Goal: Transaction & Acquisition: Purchase product/service

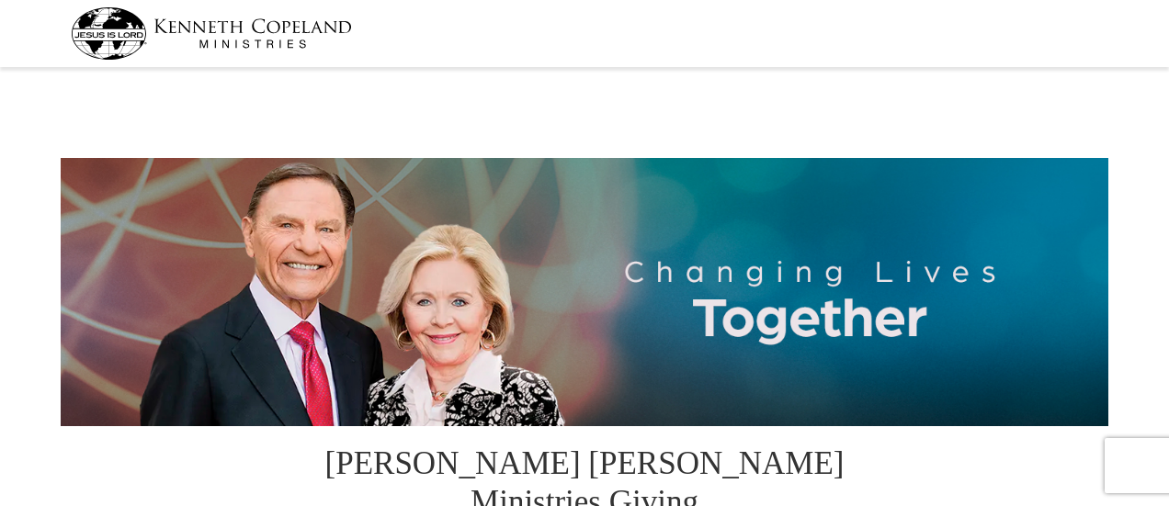
select select "FL"
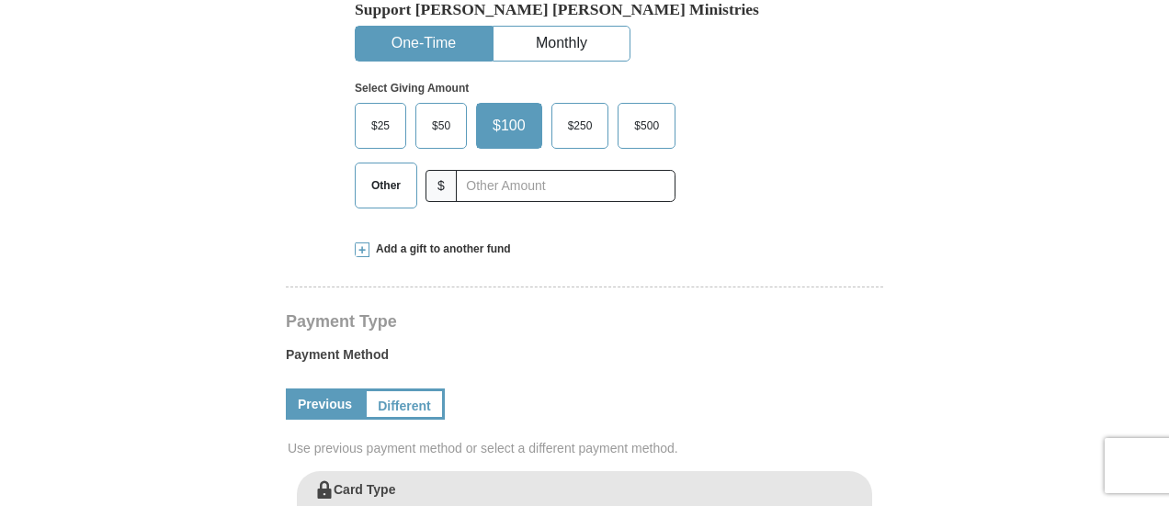
scroll to position [526, 0]
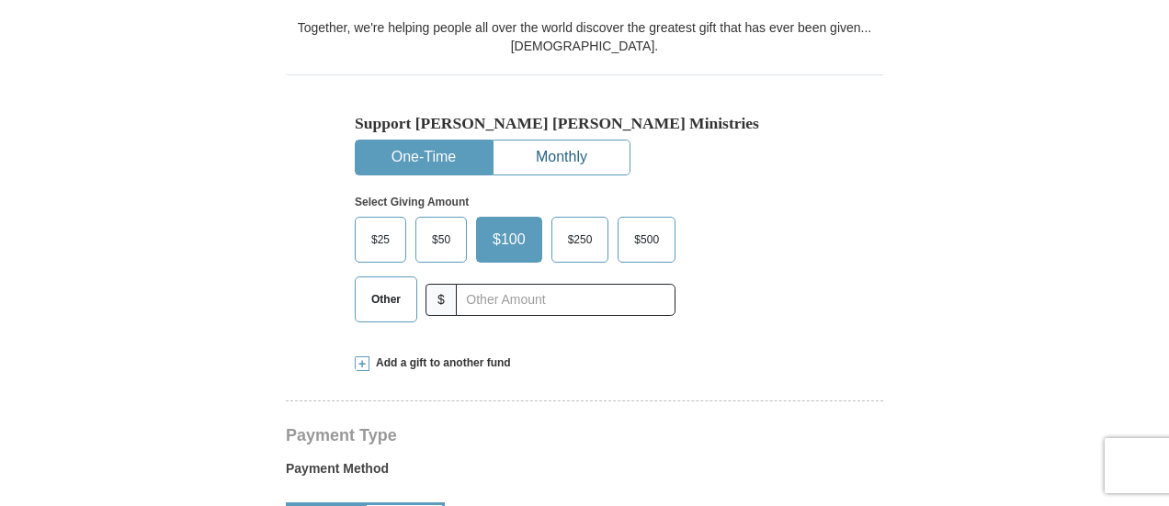
click at [587, 141] on button "Monthly" at bounding box center [561, 158] width 136 height 34
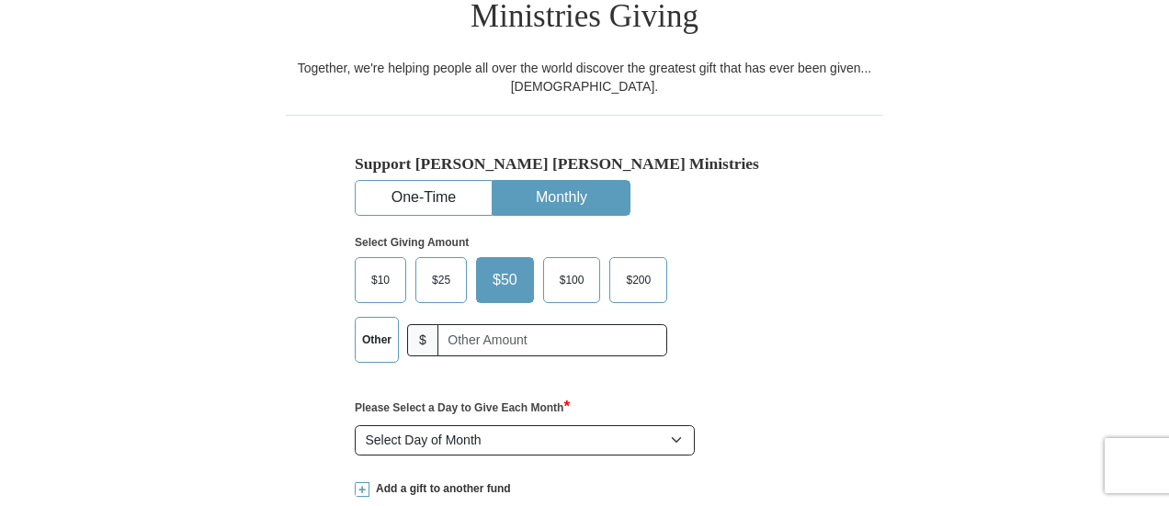
scroll to position [491, 0]
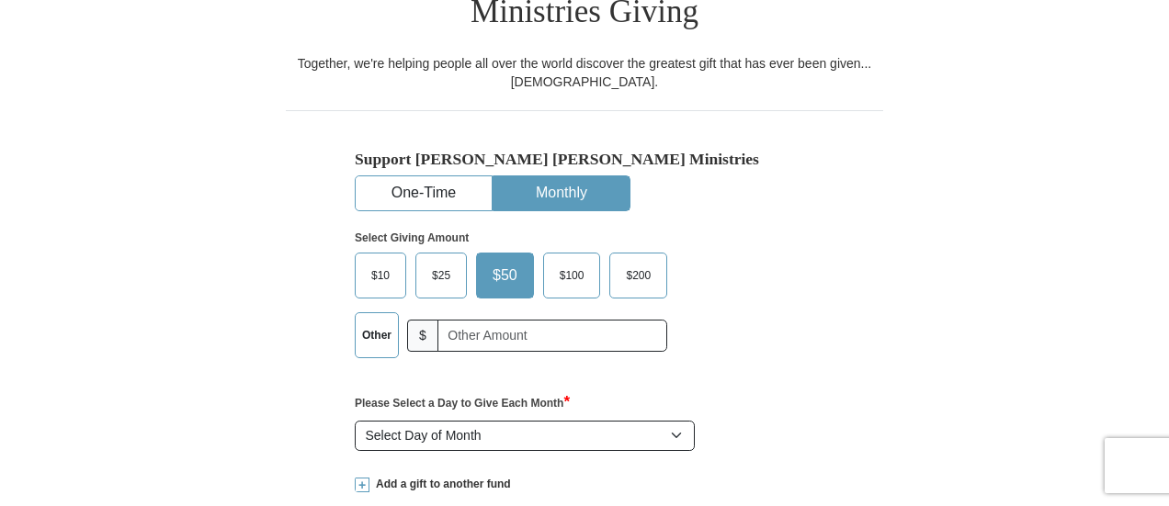
click at [376, 313] on label "Other" at bounding box center [377, 335] width 42 height 44
click at [0, 0] on input "Other" at bounding box center [0, 0] width 0 height 0
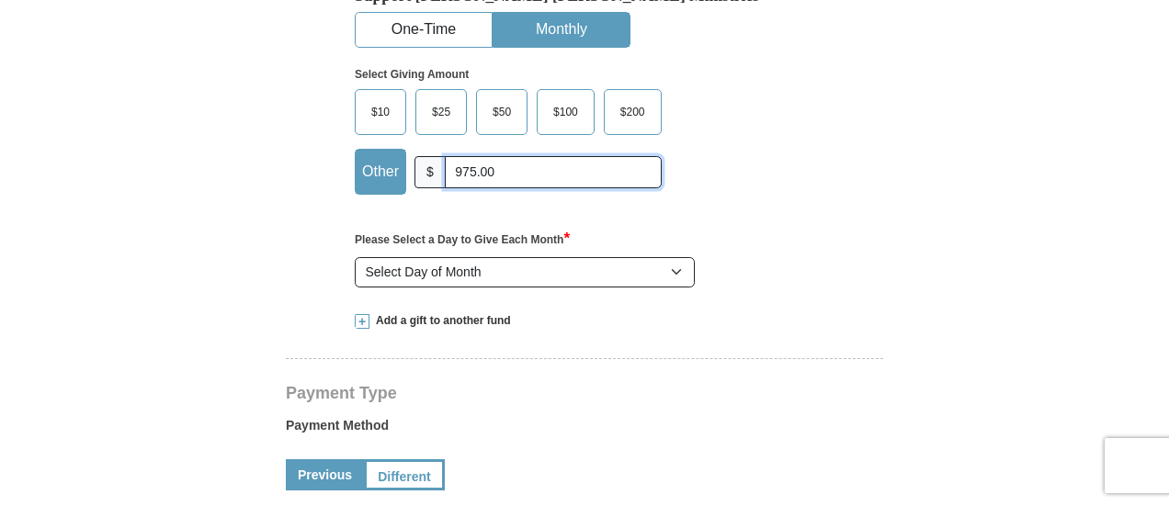
scroll to position [656, 0]
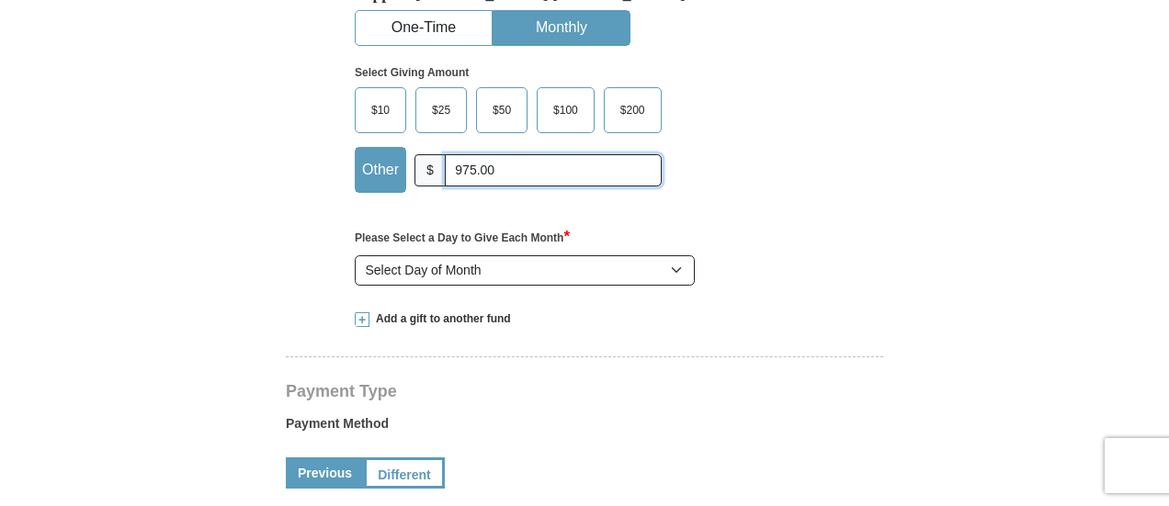
type input "975.00"
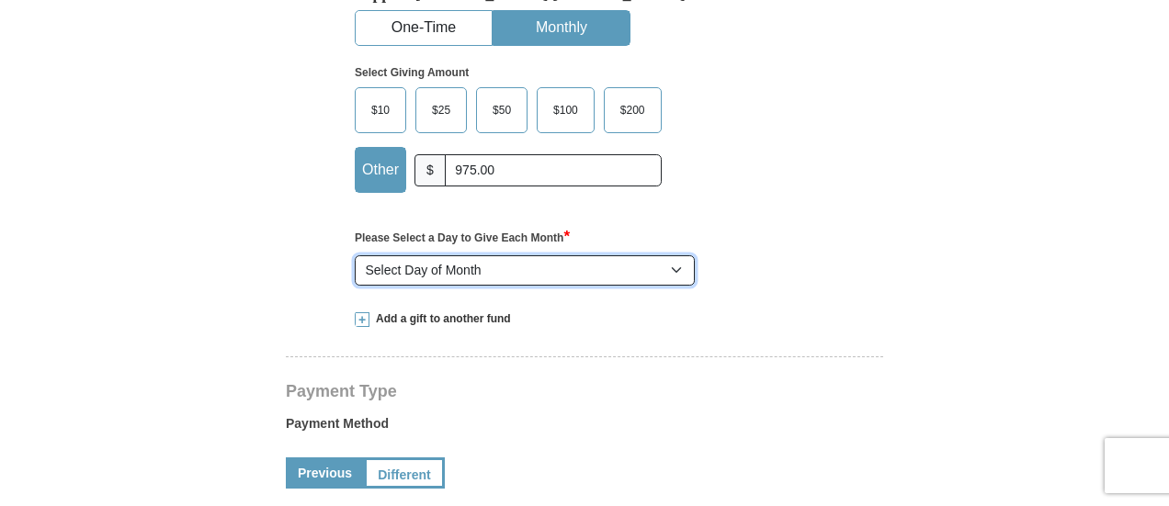
click at [676, 255] on select "Select Day of Month 1 2 3 4 5 6 7 8 9 10 11 12 13 14 15 16 17 18 19 20 21 22 23…" at bounding box center [525, 270] width 340 height 31
select select "18"
click at [355, 255] on select "Select Day of Month 1 2 3 4 5 6 7 8 9 10 11 12 13 14 15 16 17 18 19 20 21 22 23…" at bounding box center [525, 270] width 340 height 31
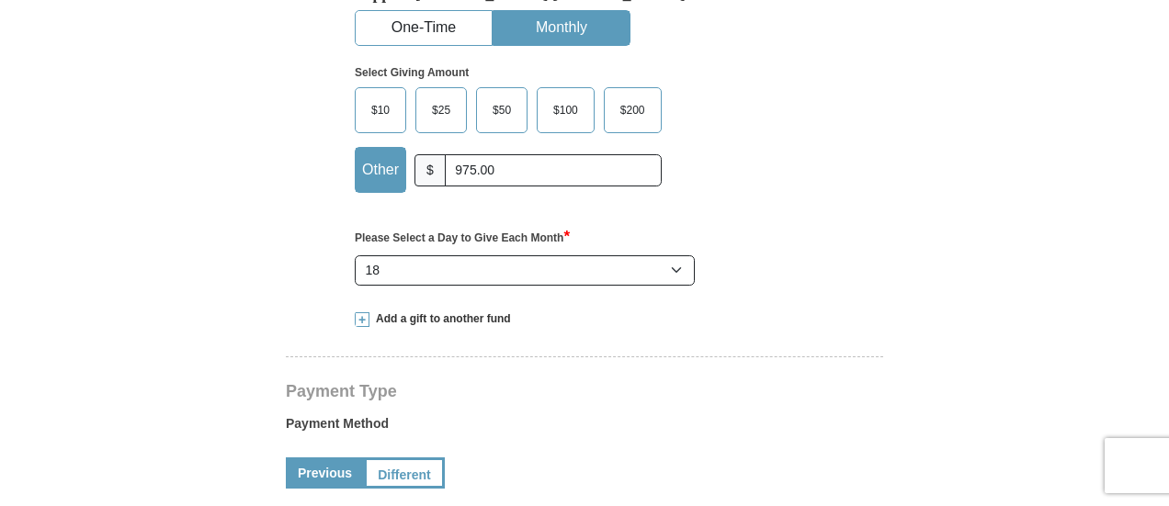
click at [362, 312] on span at bounding box center [362, 319] width 15 height 15
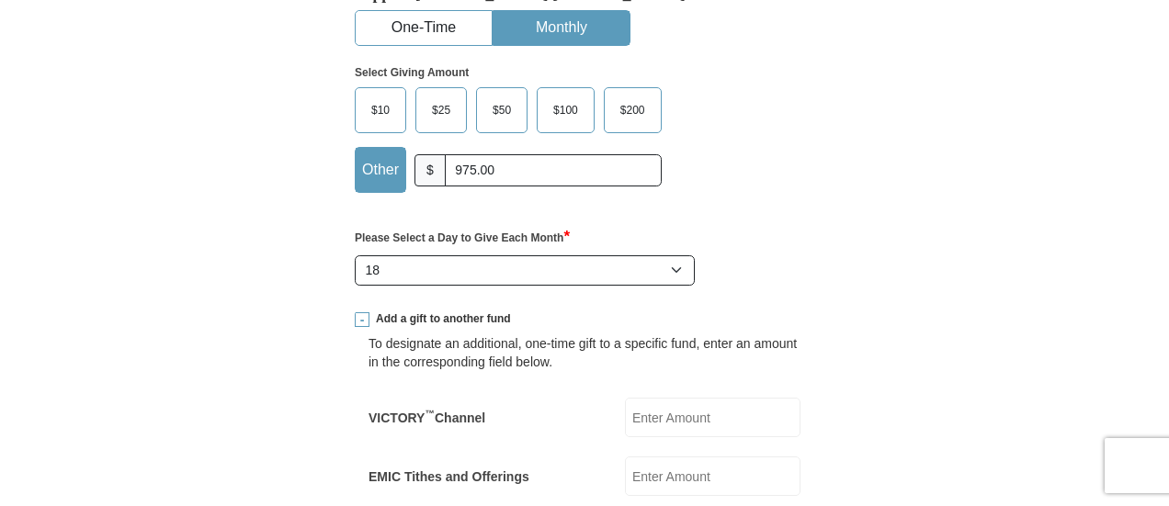
click at [362, 312] on span at bounding box center [362, 319] width 15 height 15
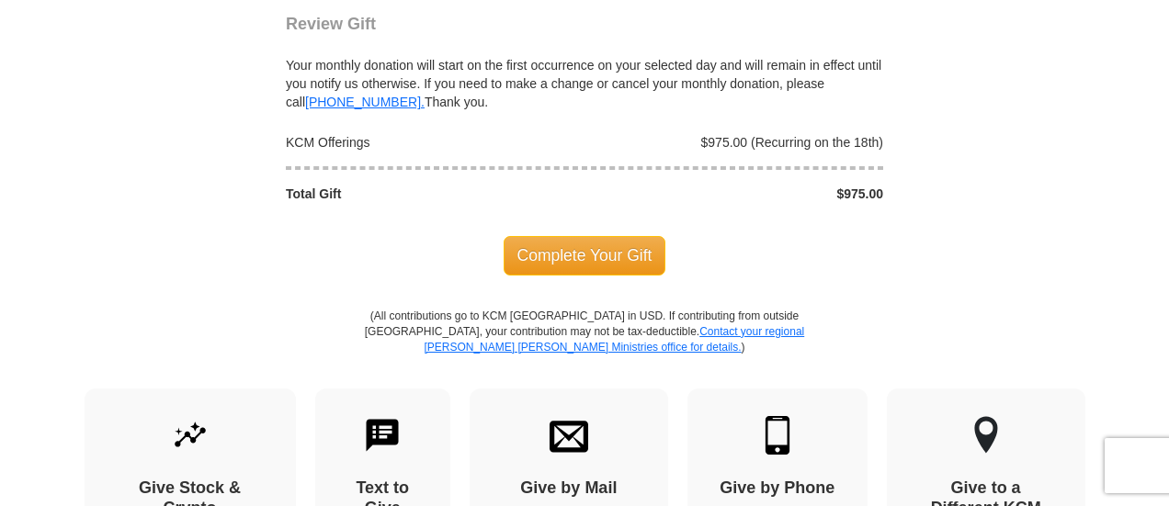
scroll to position [1878, 0]
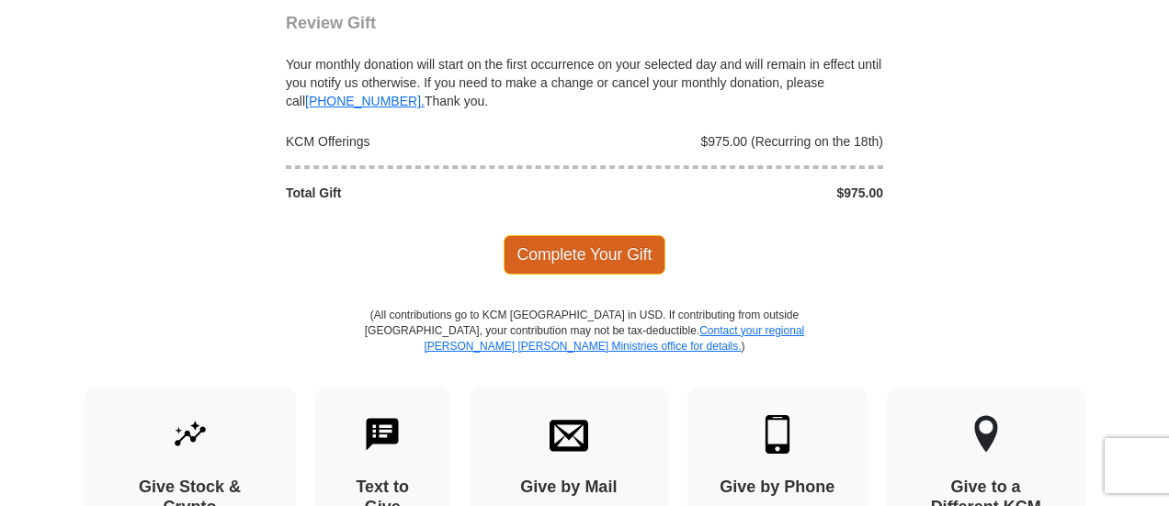
click at [627, 235] on span "Complete Your Gift" at bounding box center [584, 254] width 163 height 39
